Goal: Task Accomplishment & Management: Manage account settings

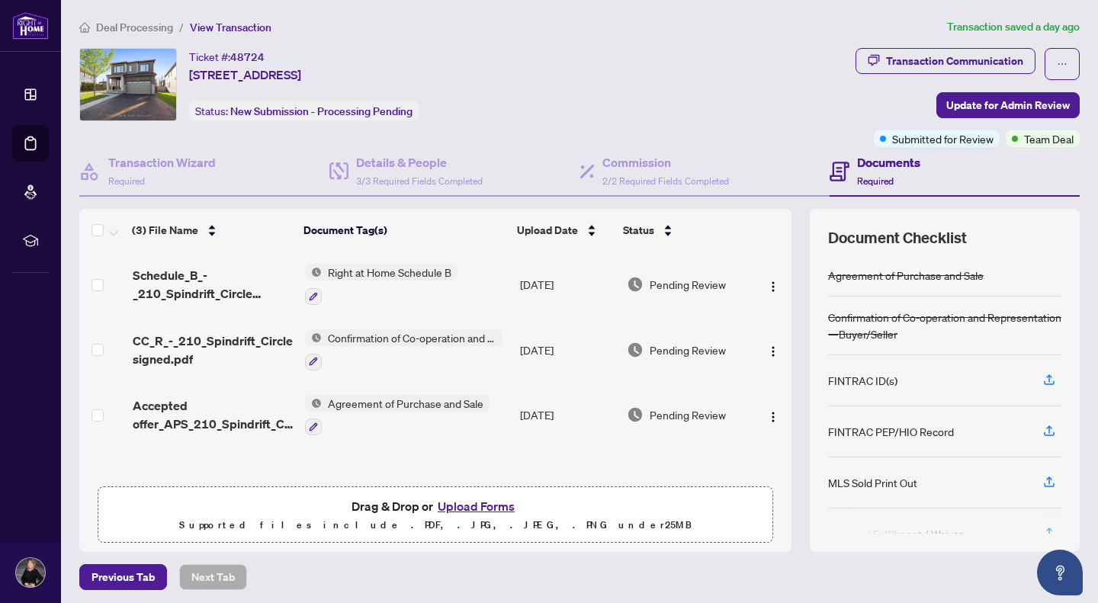
click at [142, 21] on span "Deal Processing" at bounding box center [134, 28] width 77 height 14
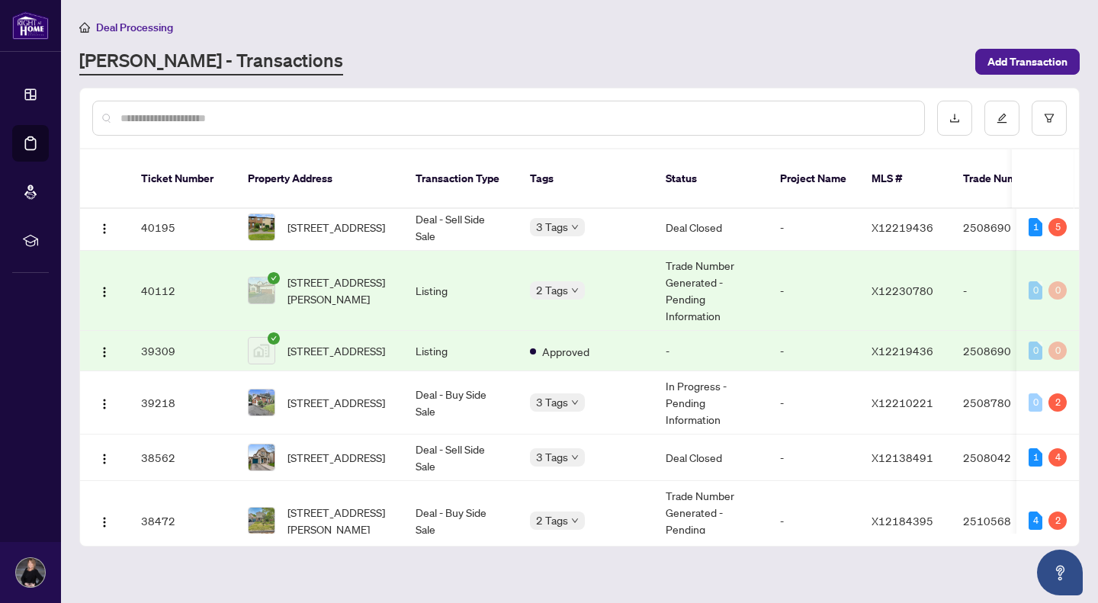
scroll to position [702, 0]
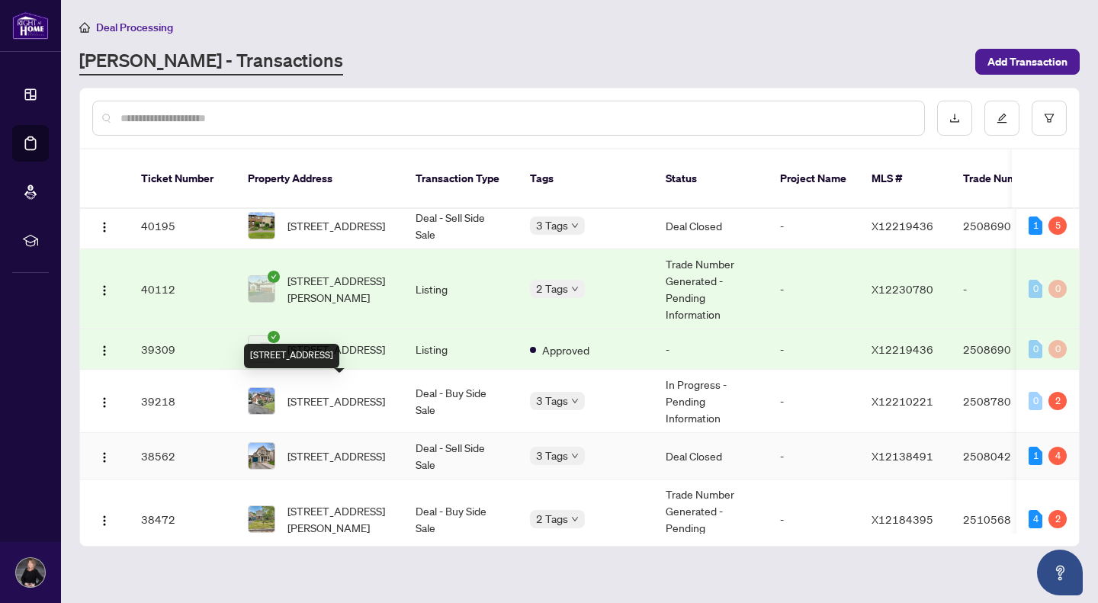
click at [299, 448] on span "[STREET_ADDRESS]" at bounding box center [336, 456] width 98 height 17
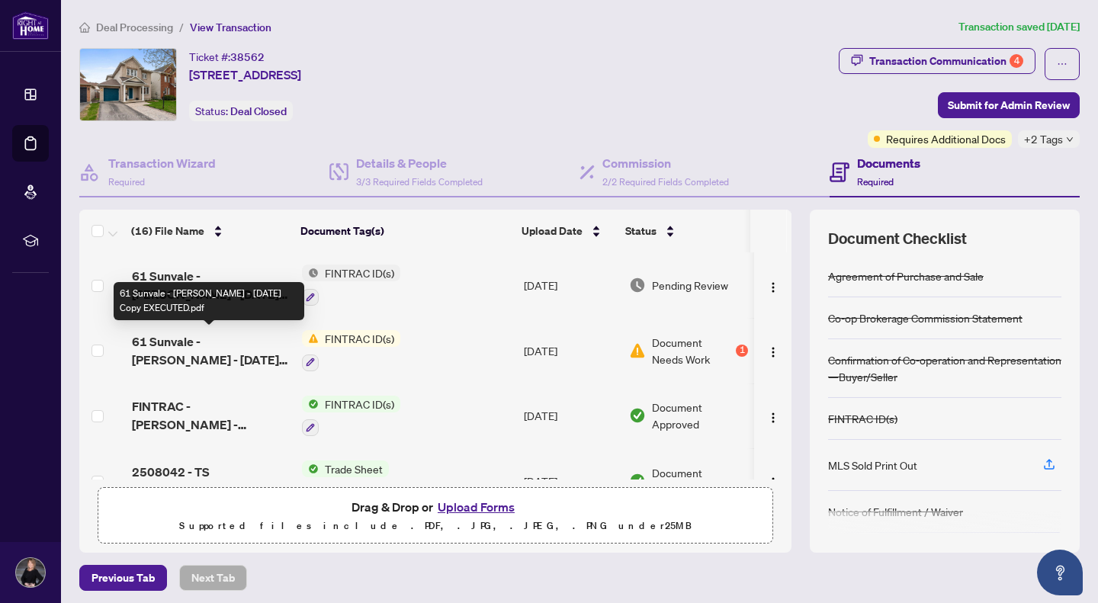
click at [213, 342] on span "61 Sunvale - [PERSON_NAME] - [DATE] Copy EXECUTED.pdf" at bounding box center [211, 350] width 158 height 37
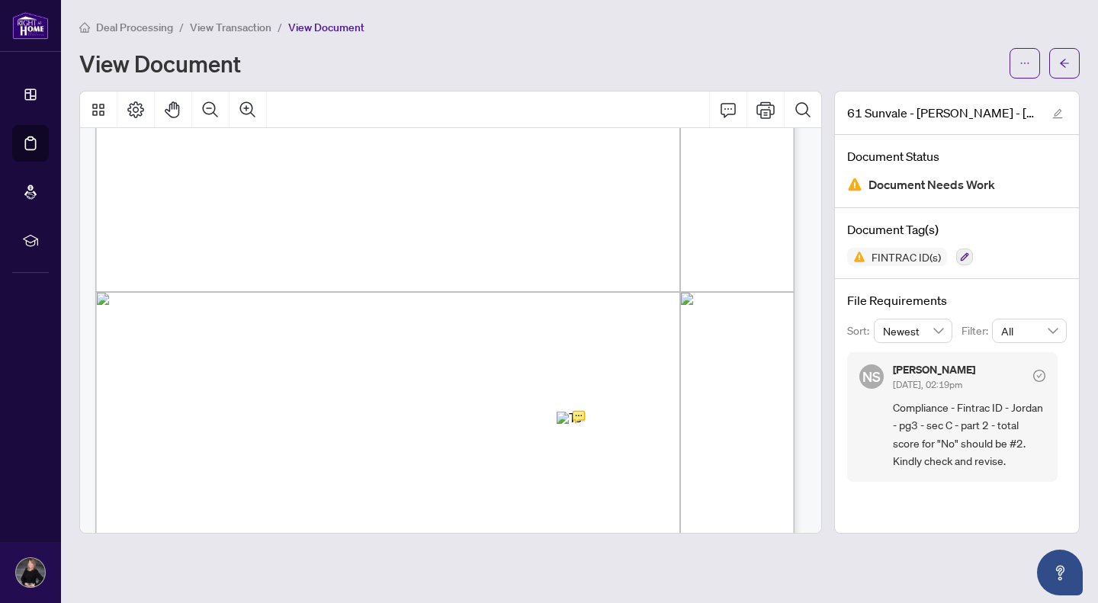
scroll to position [2290, 0]
click at [131, 21] on span "Deal Processing" at bounding box center [134, 28] width 77 height 14
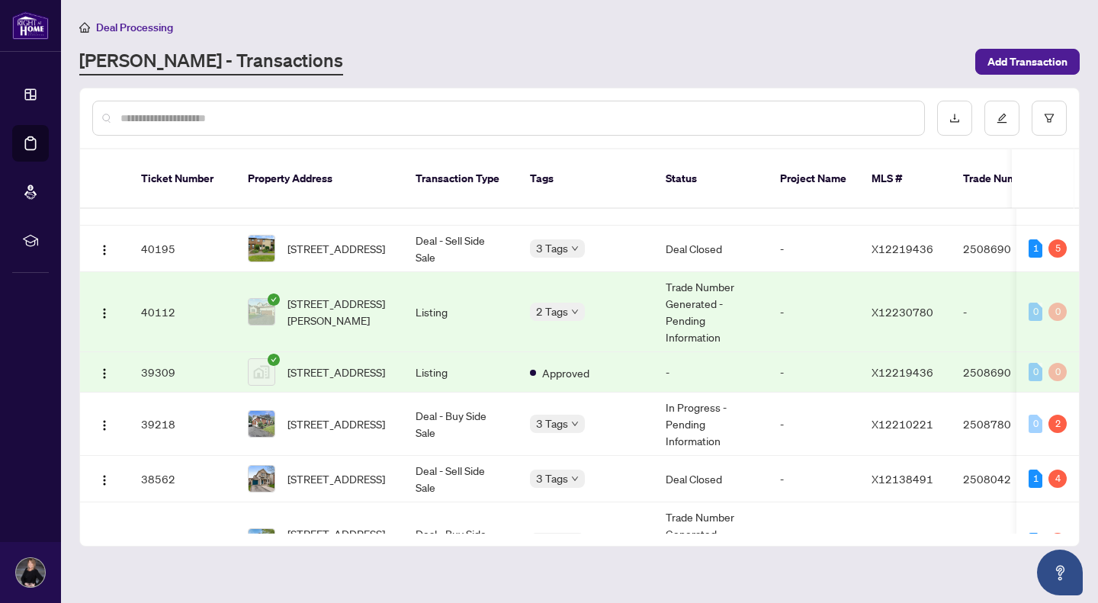
scroll to position [677, 0]
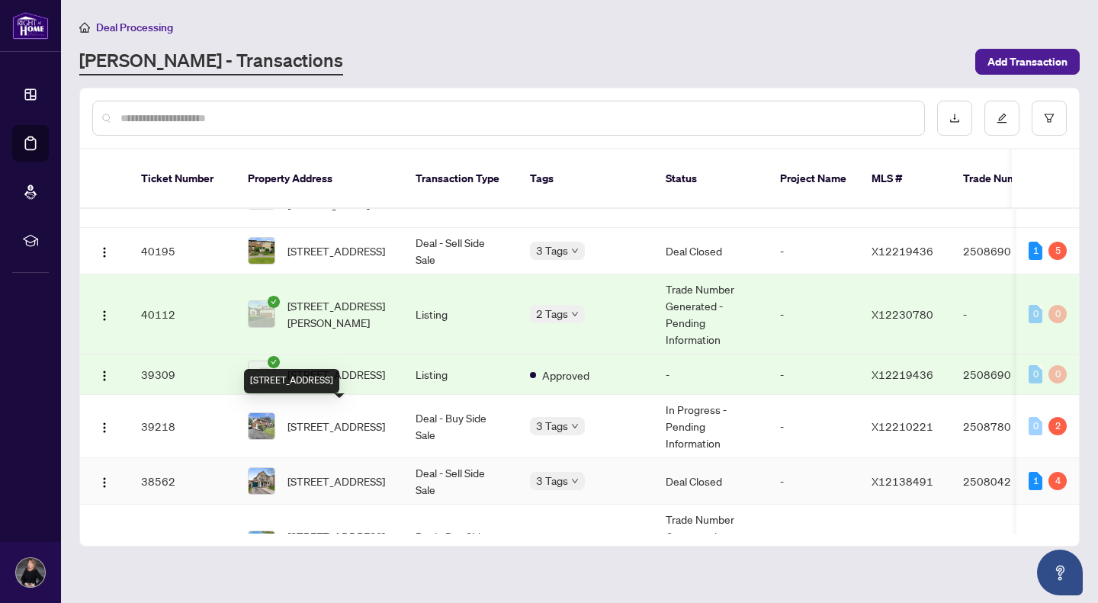
click at [324, 473] on span "[STREET_ADDRESS]" at bounding box center [336, 481] width 98 height 17
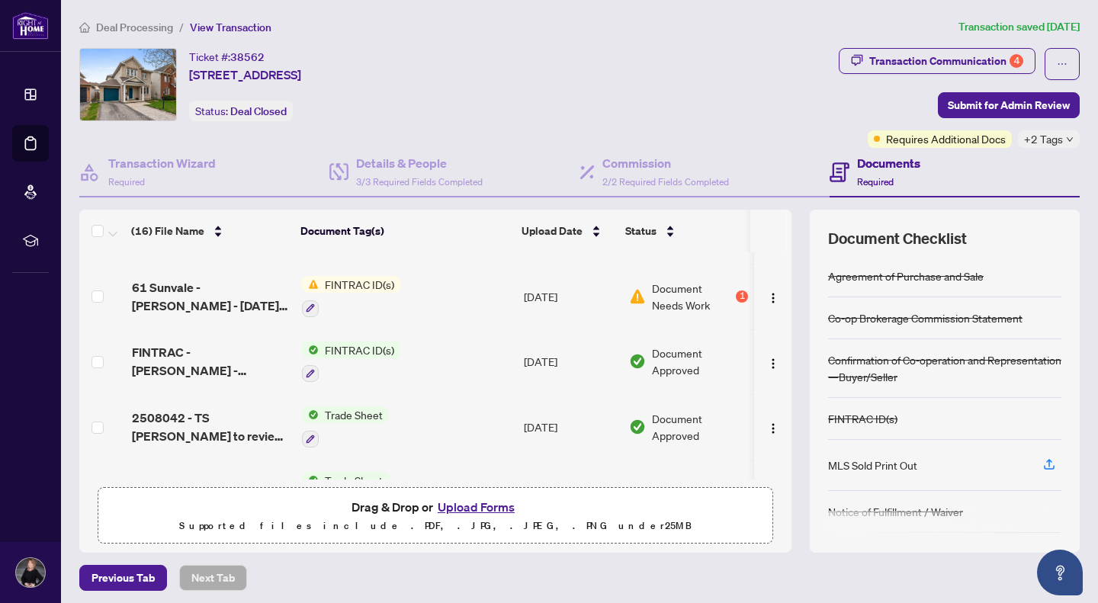
scroll to position [56, 0]
click at [306, 303] on icon "button" at bounding box center [310, 306] width 9 height 9
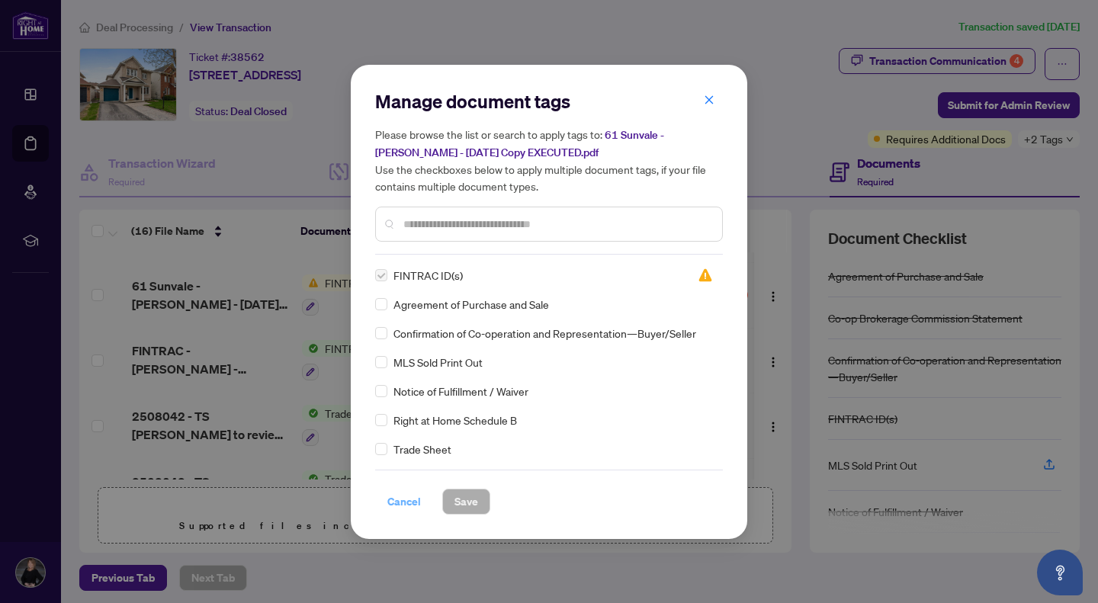
click at [397, 496] on span "Cancel" at bounding box center [404, 501] width 34 height 24
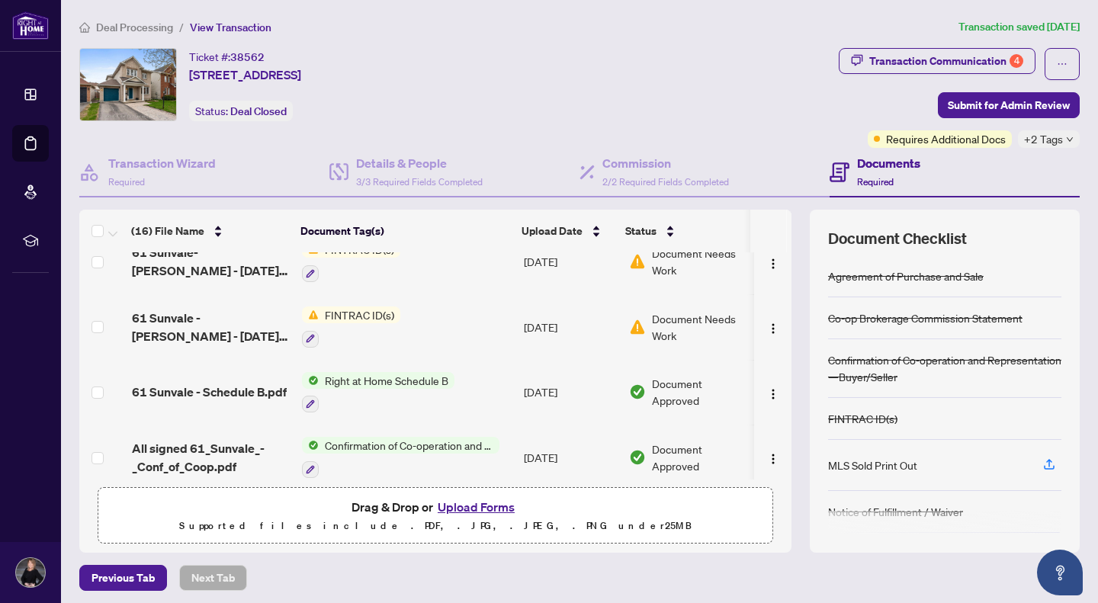
scroll to position [733, 0]
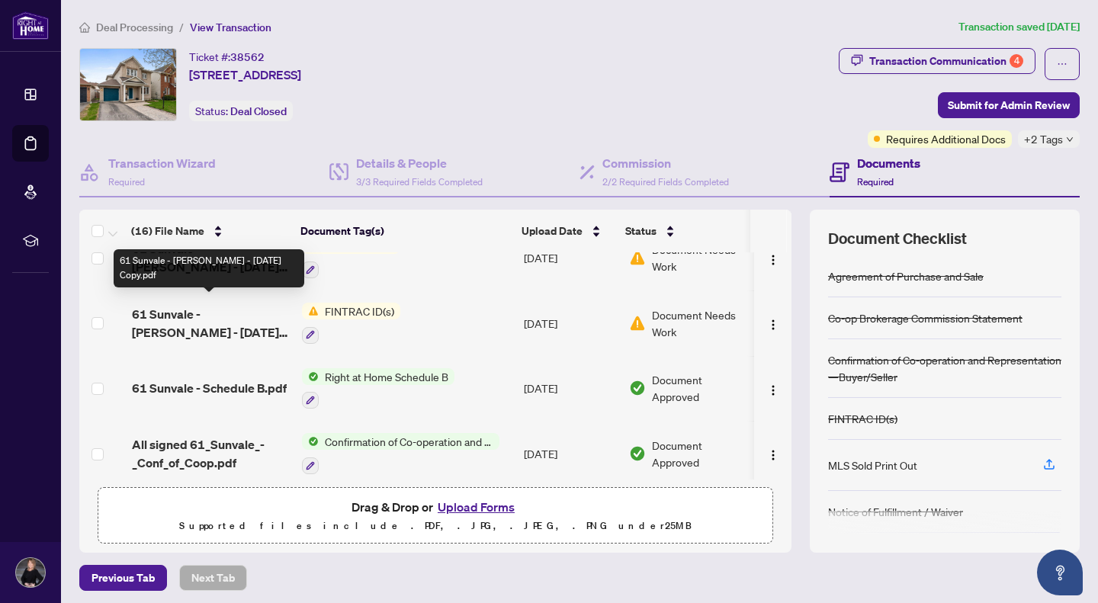
click at [229, 309] on span "61 Sunvale - [PERSON_NAME] - [DATE] Copy.pdf" at bounding box center [211, 323] width 158 height 37
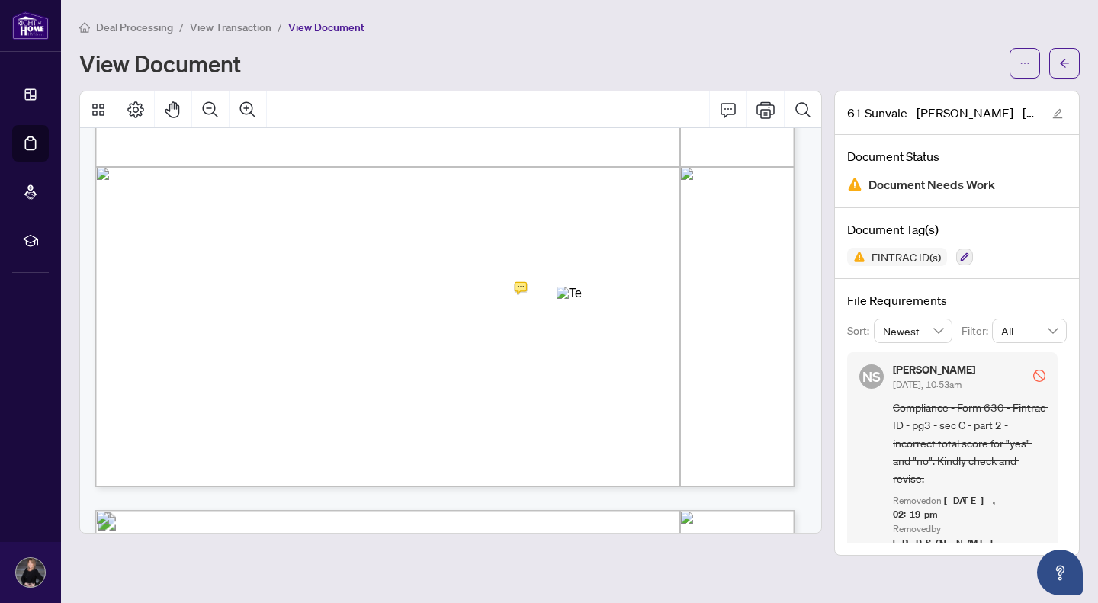
scroll to position [2412, 0]
click at [1026, 54] on span "button" at bounding box center [1024, 63] width 11 height 24
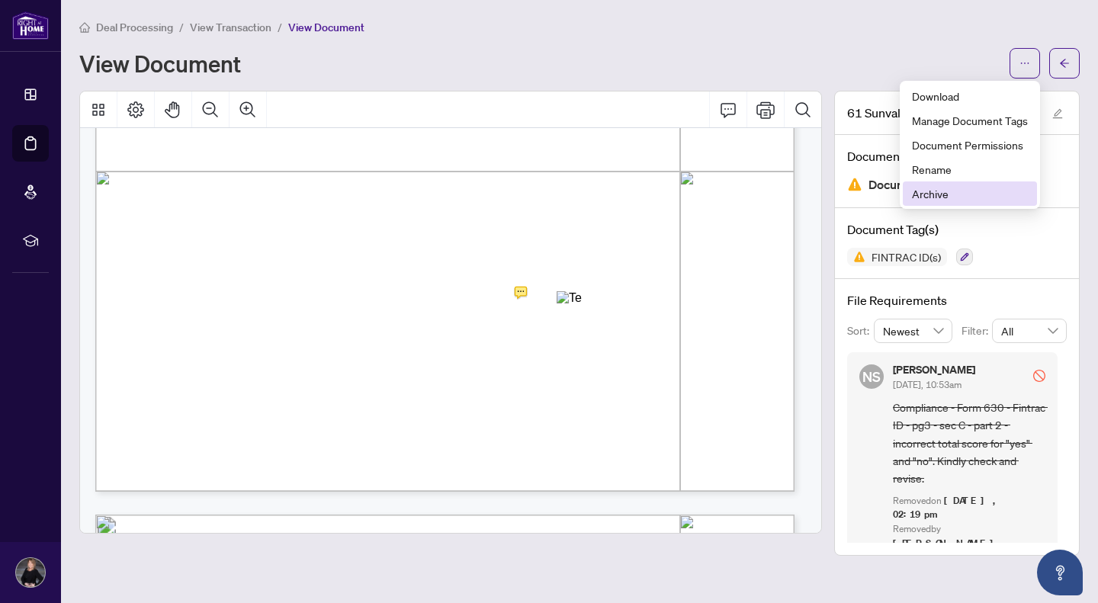
click at [936, 187] on span "Archive" at bounding box center [970, 193] width 116 height 17
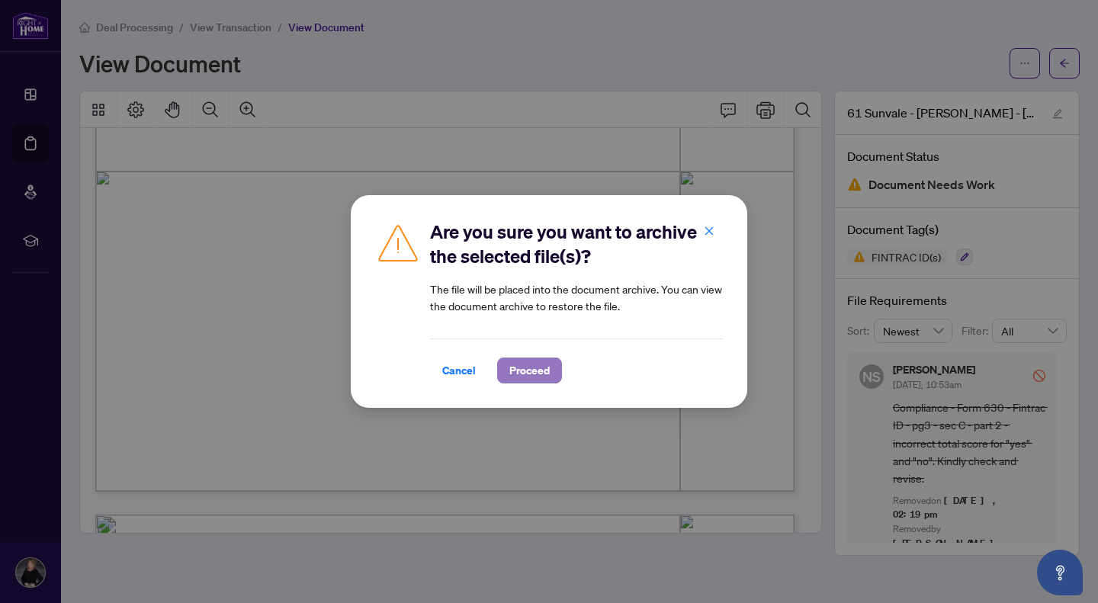
click at [530, 370] on span "Proceed" at bounding box center [529, 370] width 40 height 24
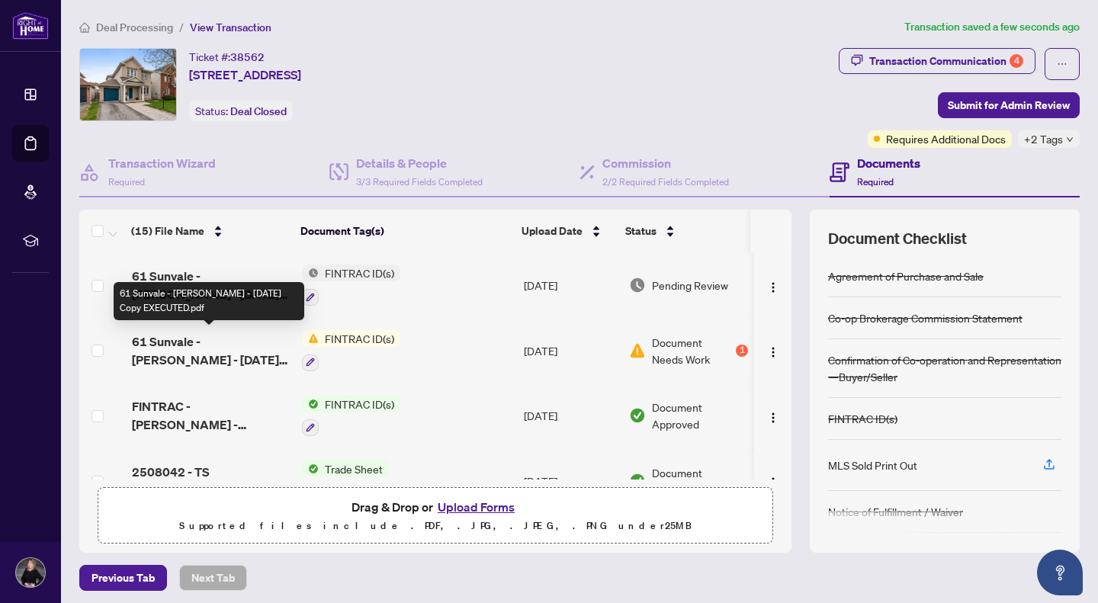
click at [207, 334] on span "61 Sunvale - [PERSON_NAME] - [DATE] Copy EXECUTED.pdf" at bounding box center [211, 350] width 158 height 37
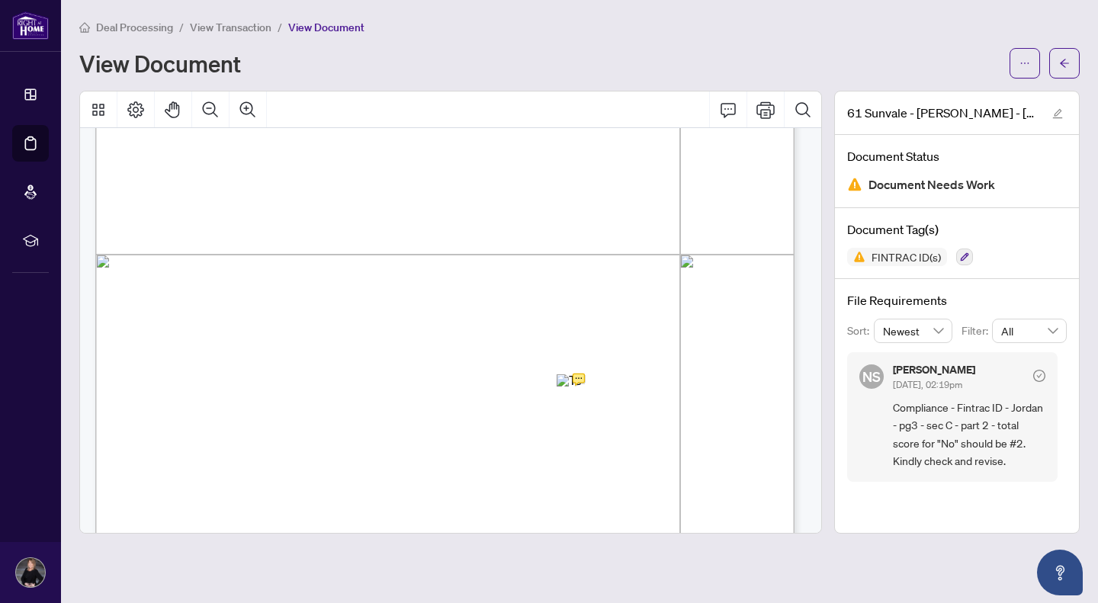
scroll to position [2317, 0]
click at [1014, 53] on button "button" at bounding box center [1024, 63] width 30 height 30
click at [958, 89] on span "Download" at bounding box center [970, 96] width 116 height 17
click at [1017, 64] on button "button" at bounding box center [1024, 63] width 30 height 30
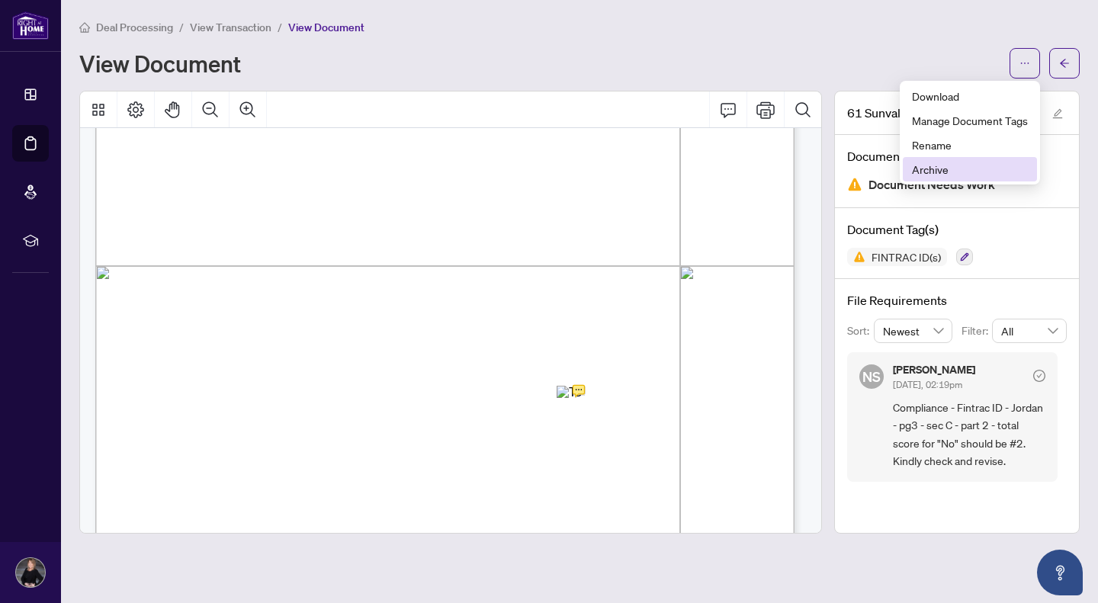
click at [941, 159] on li "Archive" at bounding box center [970, 169] width 134 height 24
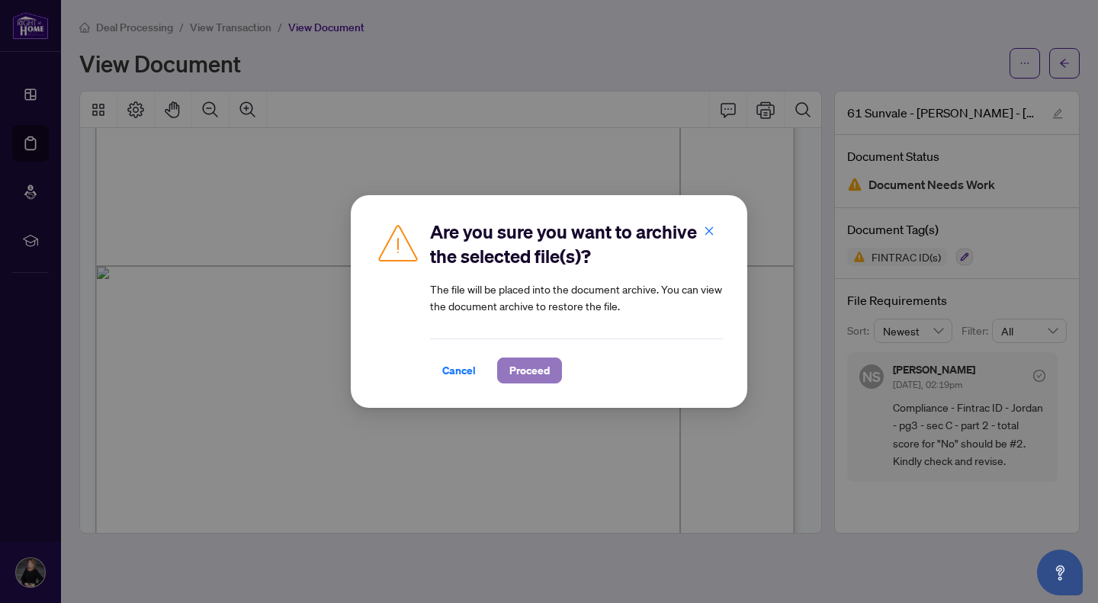
click at [533, 364] on span "Proceed" at bounding box center [529, 370] width 40 height 24
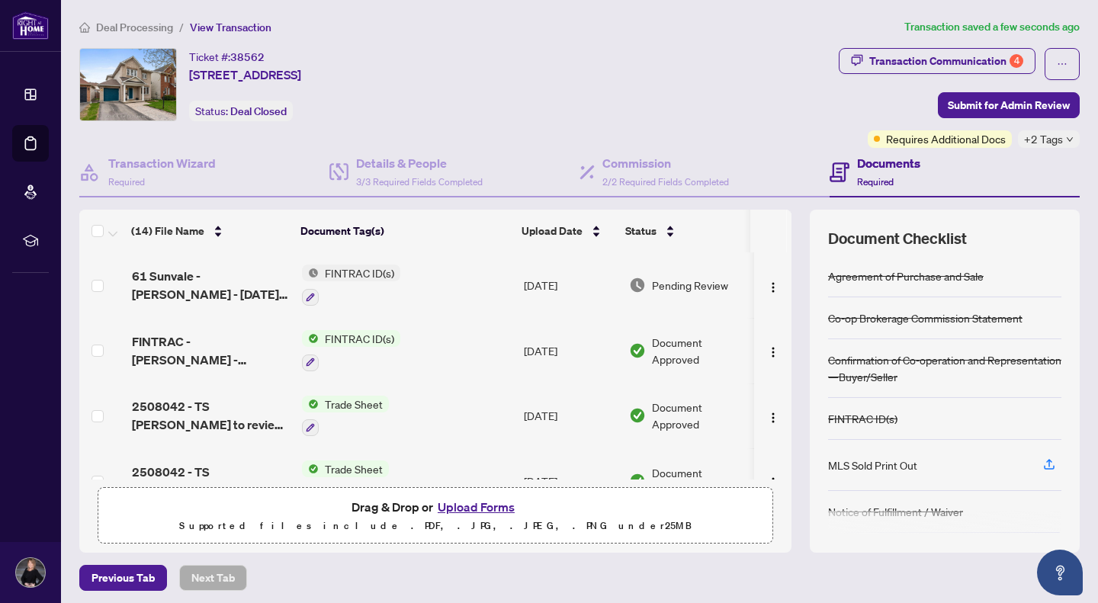
click at [468, 506] on button "Upload Forms" at bounding box center [476, 507] width 86 height 20
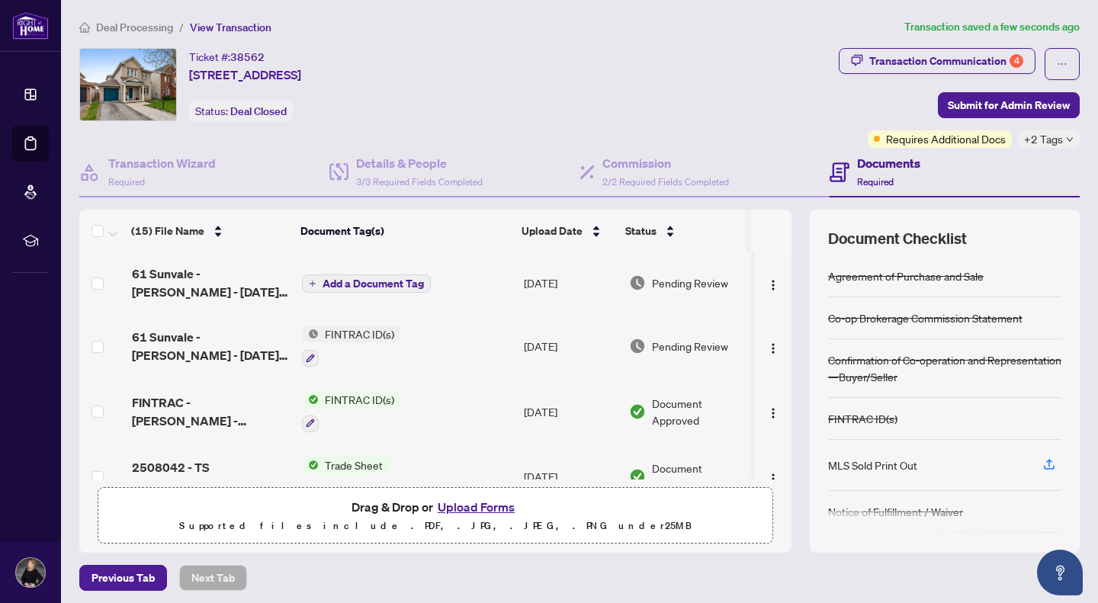
click at [386, 284] on span "Add a Document Tag" at bounding box center [373, 283] width 101 height 11
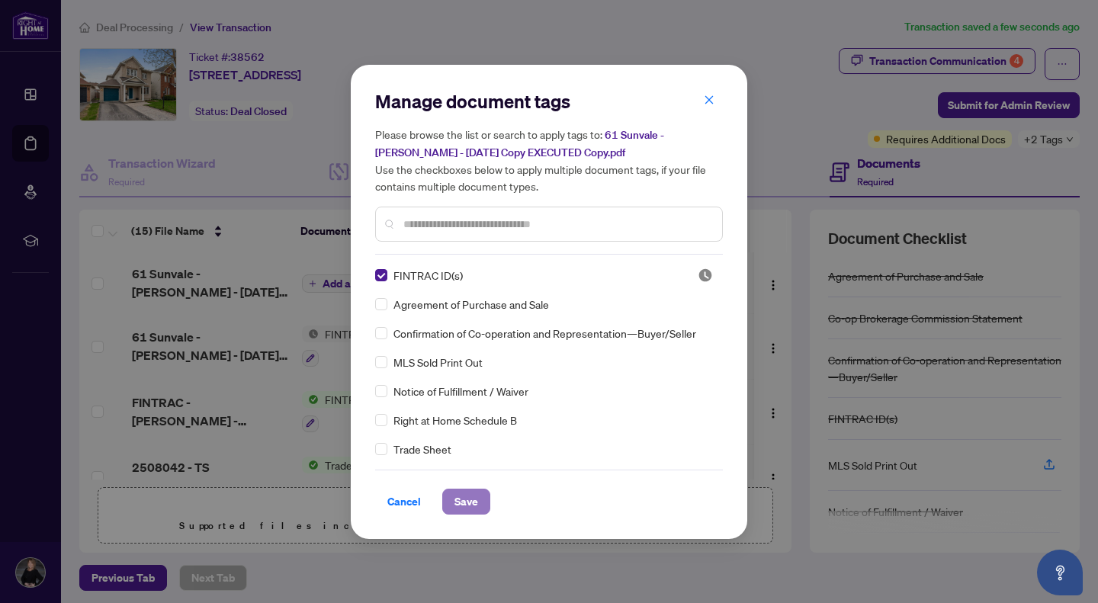
click at [461, 504] on span "Save" at bounding box center [466, 501] width 24 height 24
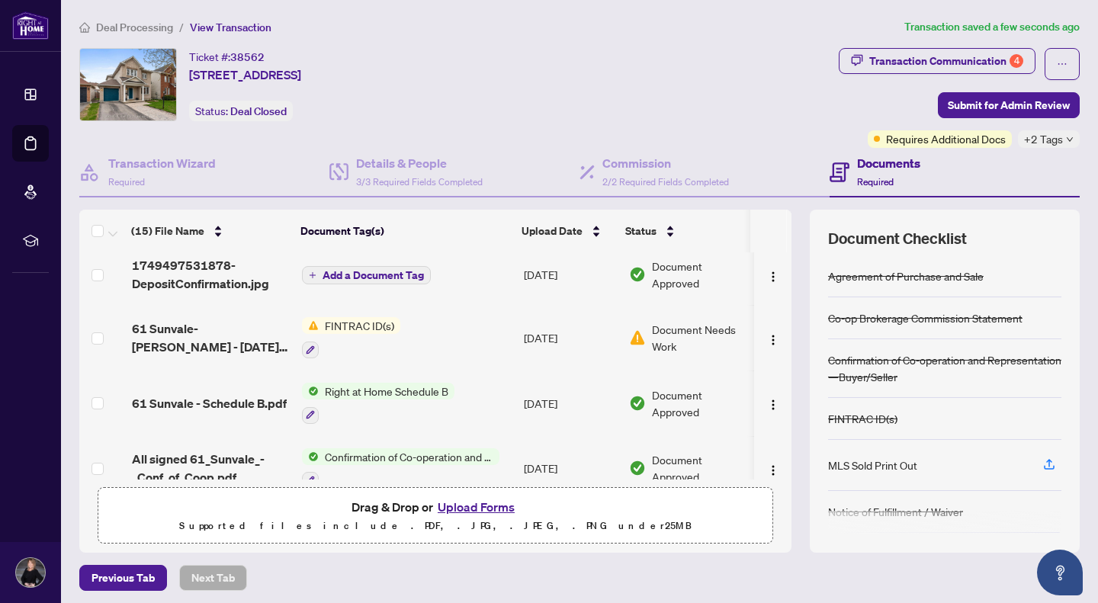
scroll to position [654, 0]
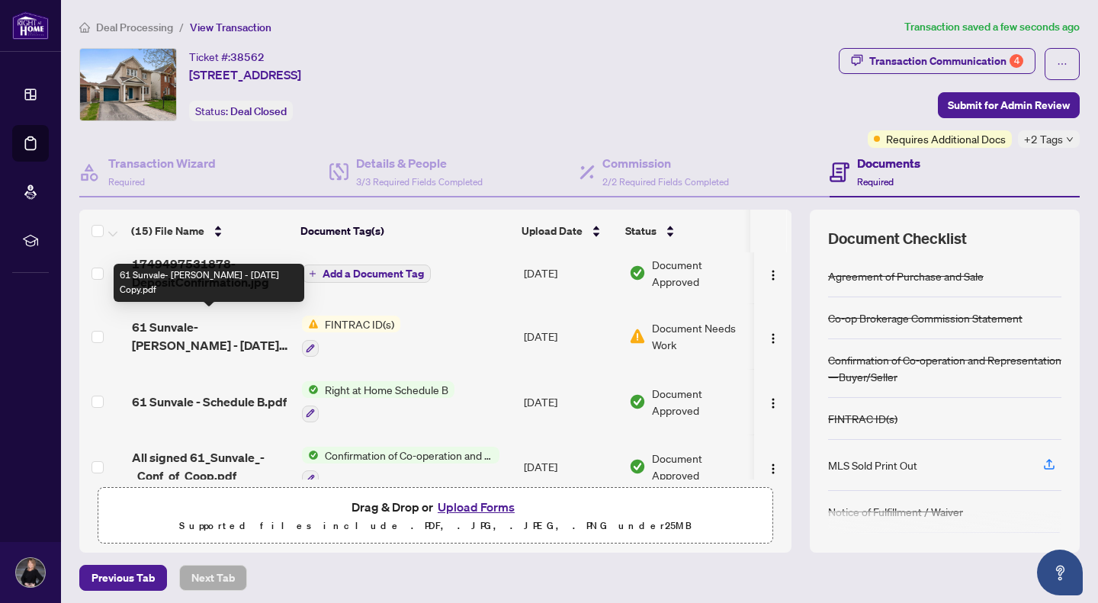
click at [204, 326] on span "61 Sunvale- [PERSON_NAME] - [DATE] Copy.pdf" at bounding box center [211, 336] width 158 height 37
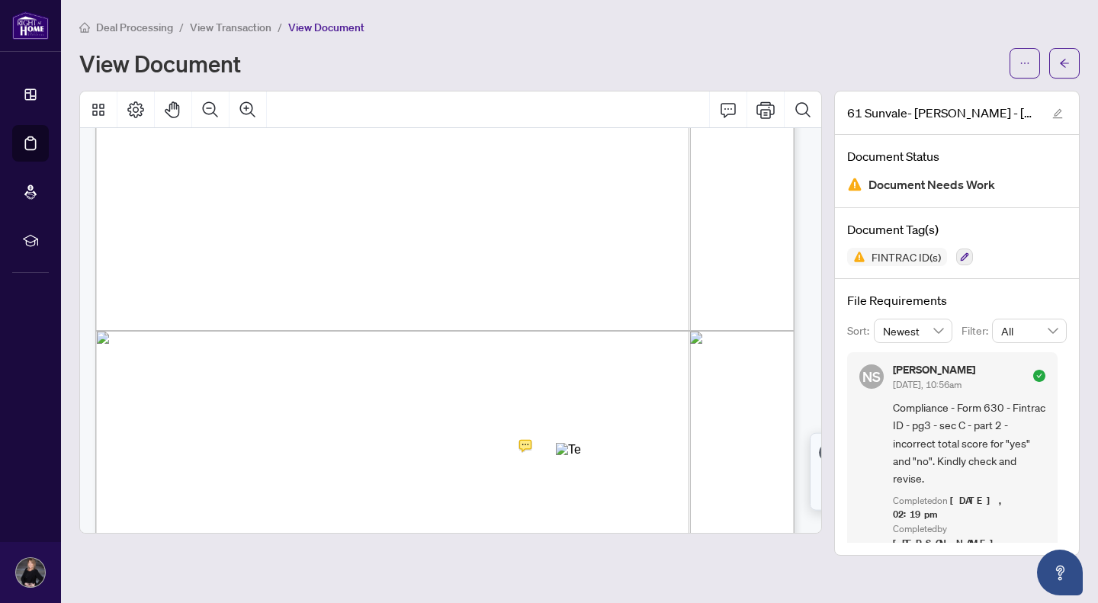
scroll to position [2300, 0]
click at [1027, 63] on icon "ellipsis" at bounding box center [1024, 63] width 11 height 11
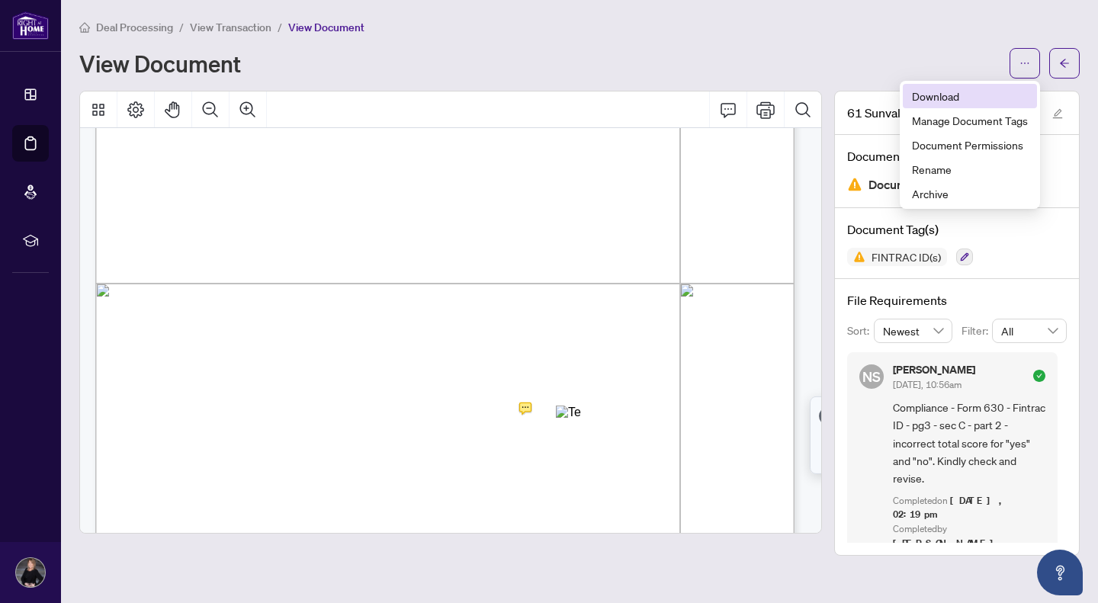
click at [920, 99] on span "Download" at bounding box center [970, 96] width 116 height 17
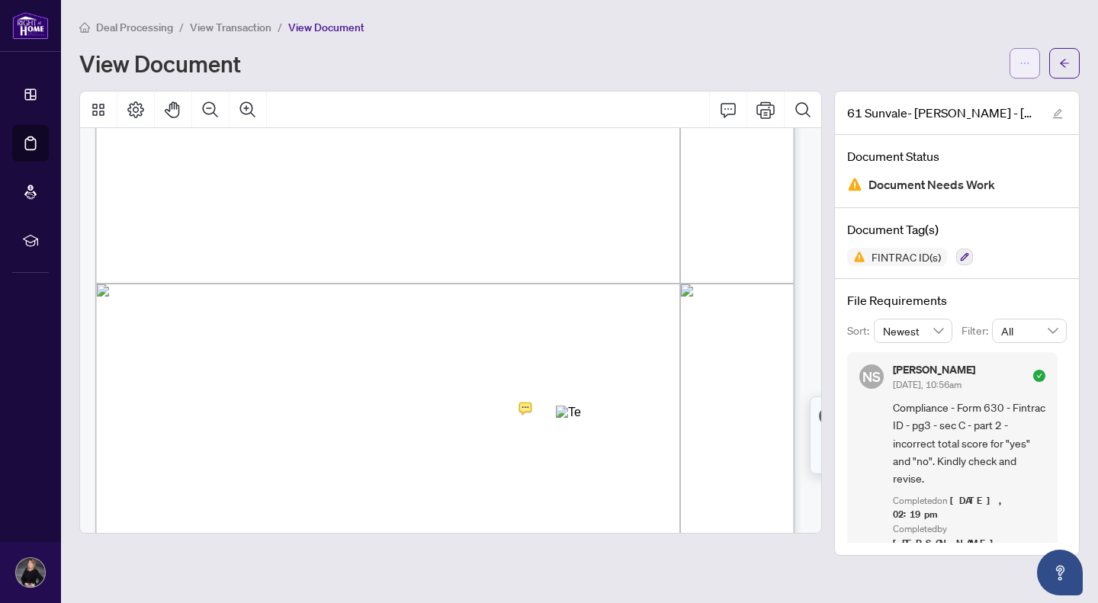
click at [1019, 66] on button "button" at bounding box center [1024, 63] width 30 height 30
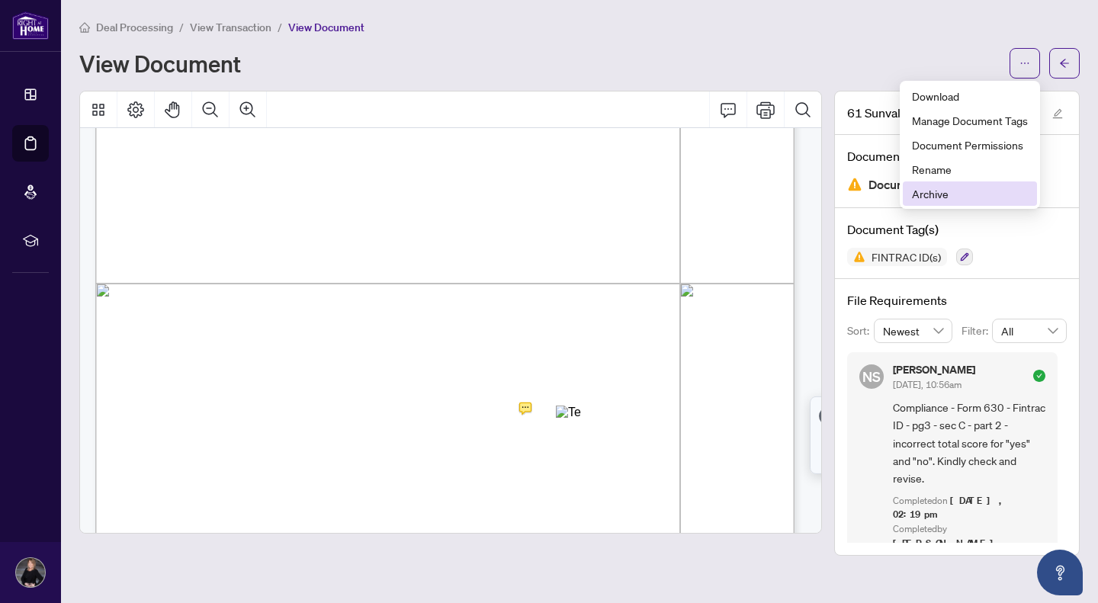
click at [944, 190] on span "Archive" at bounding box center [970, 193] width 116 height 17
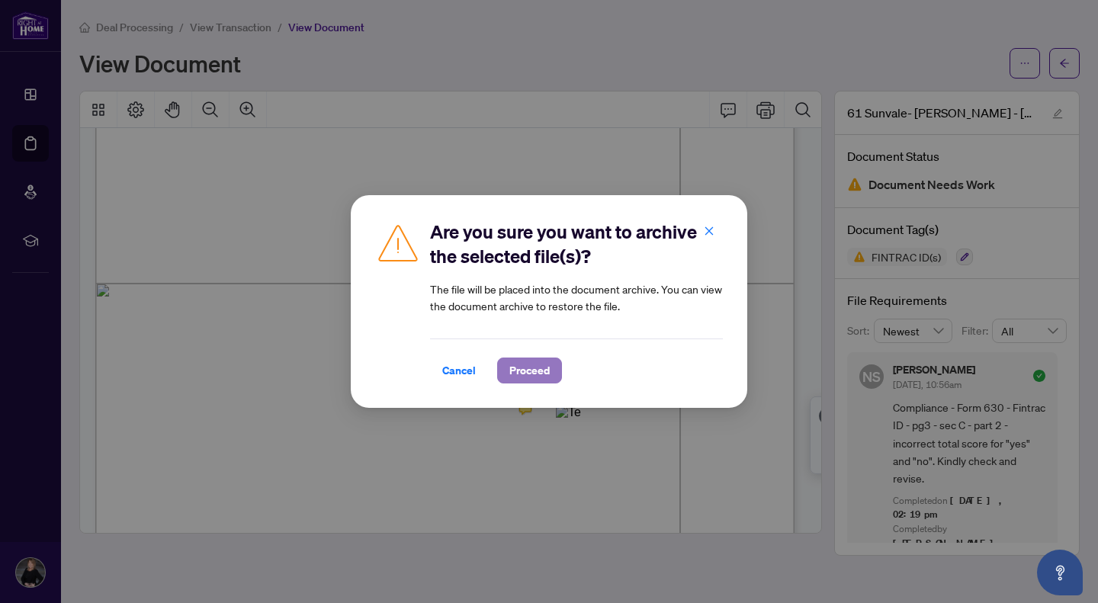
click at [522, 374] on span "Proceed" at bounding box center [529, 370] width 40 height 24
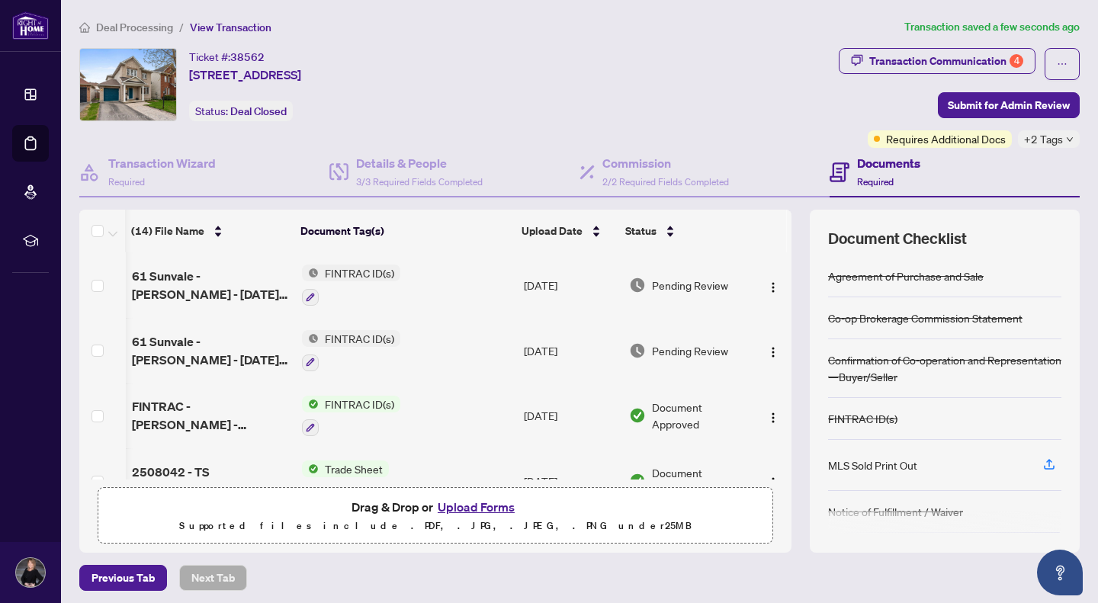
scroll to position [0, 7]
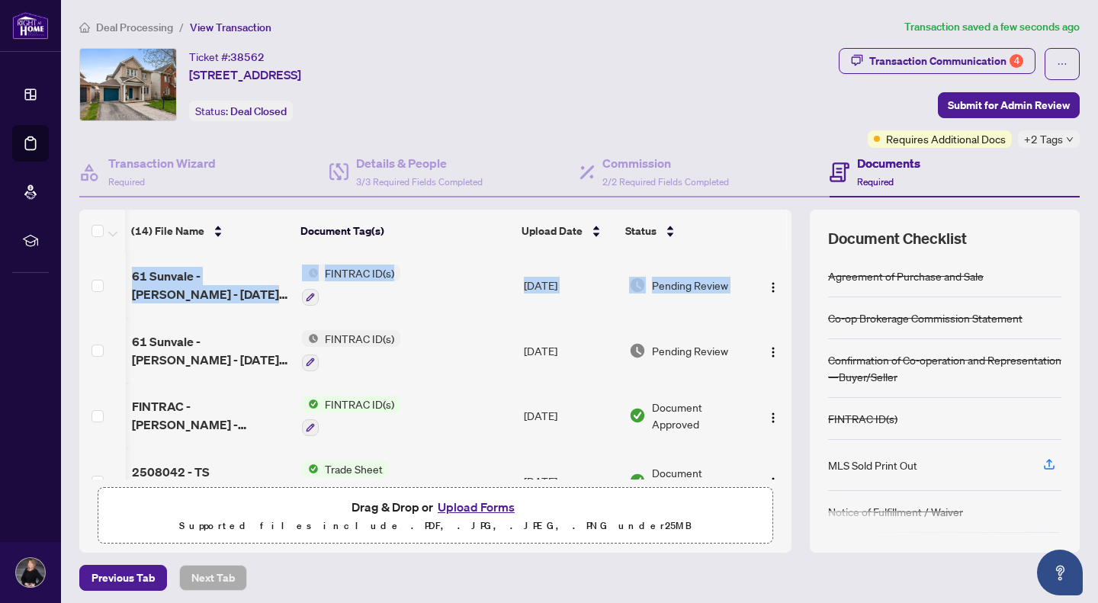
drag, startPoint x: 780, startPoint y: 287, endPoint x: 776, endPoint y: 341, distance: 54.3
click at [776, 341] on div "(14) File Name Document Tag(s) Upload Date Status 61 Sunvale - [PERSON_NAME] - …" at bounding box center [579, 381] width 1000 height 343
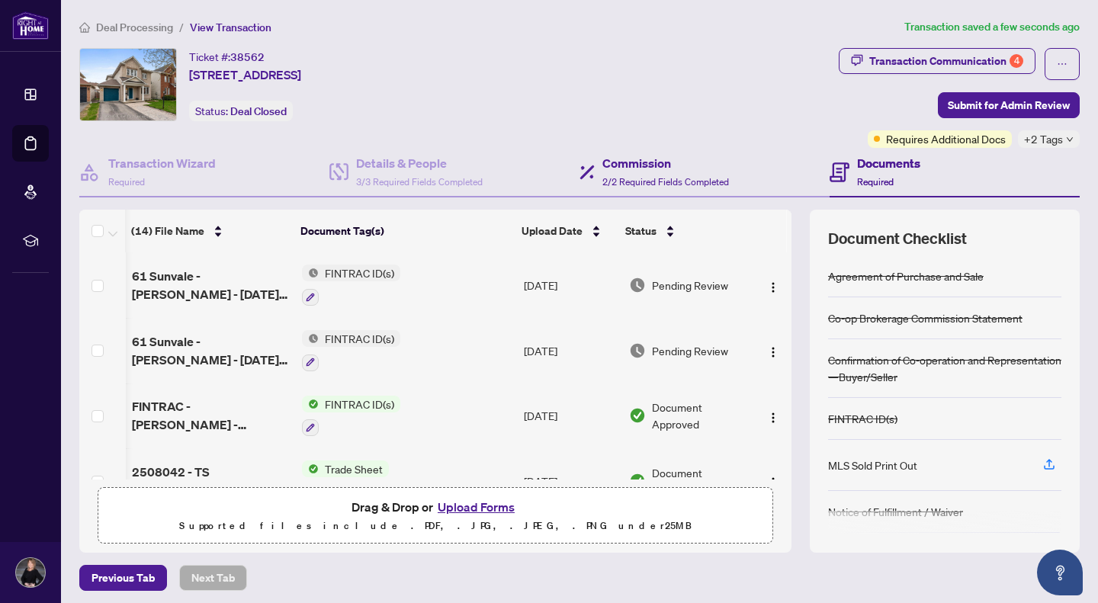
click at [785, 187] on div "Commission 2/2 Required Fields Completed" at bounding box center [704, 173] width 250 height 50
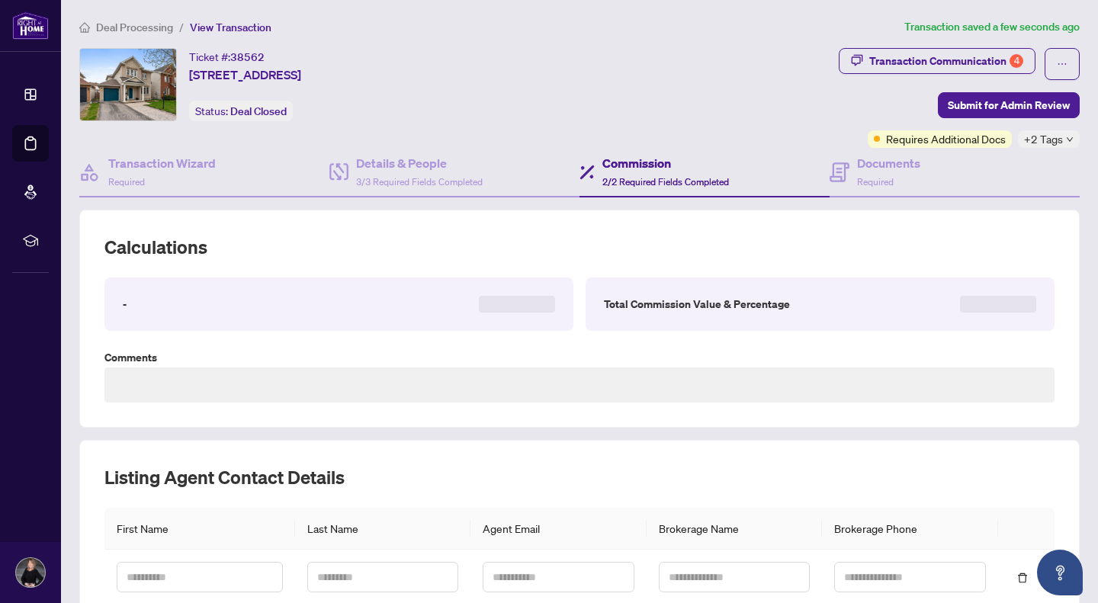
type textarea "**********"
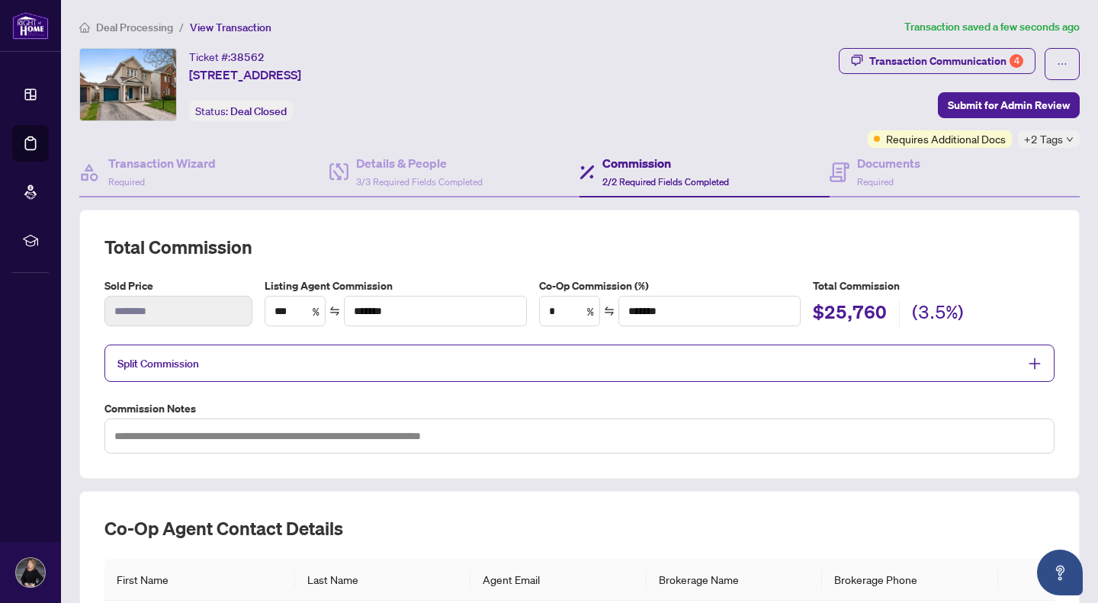
click at [130, 21] on span "Deal Processing" at bounding box center [134, 28] width 77 height 14
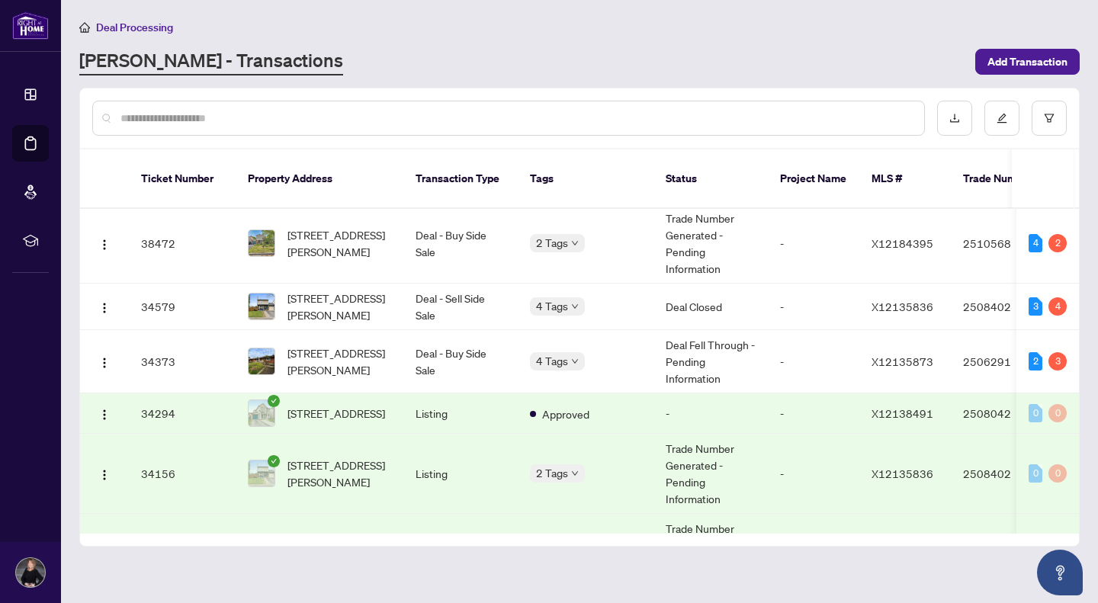
scroll to position [983, 0]
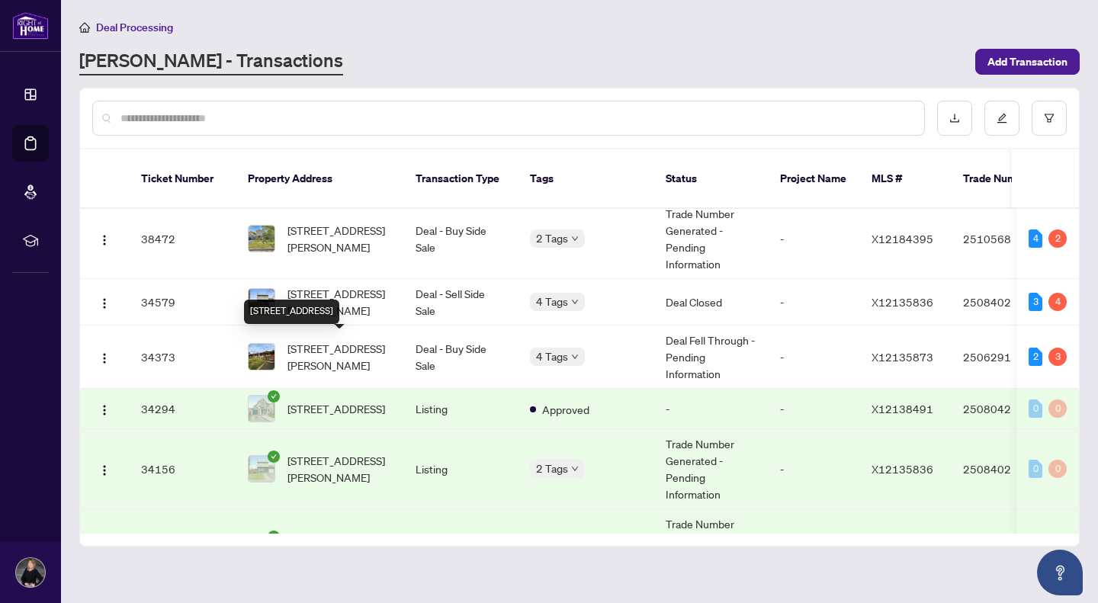
click at [340, 400] on span "[STREET_ADDRESS]" at bounding box center [336, 408] width 98 height 17
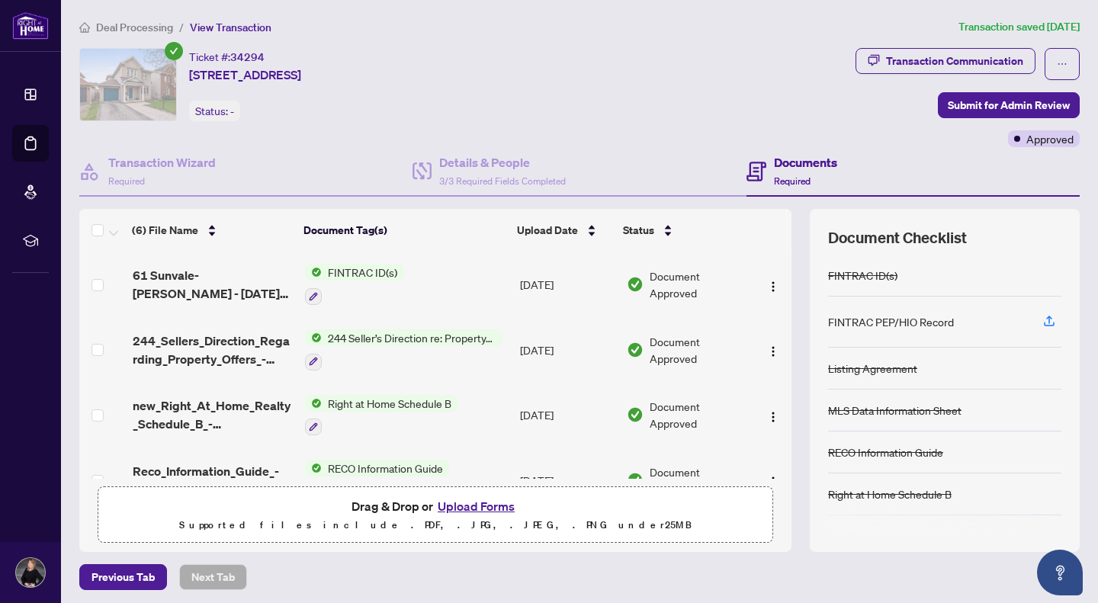
click at [482, 504] on button "Upload Forms" at bounding box center [476, 506] width 86 height 20
